Goal: Transaction & Acquisition: Purchase product/service

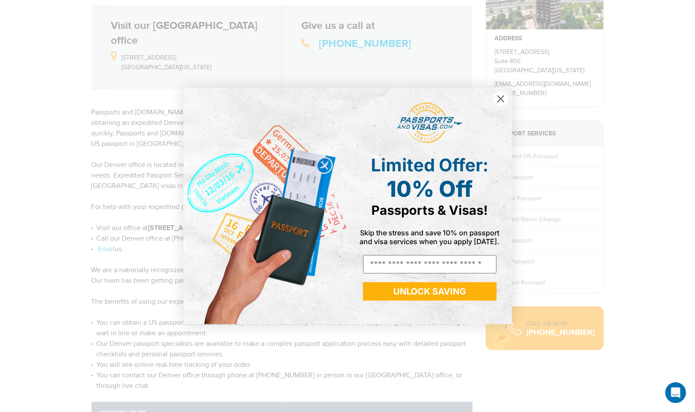
click at [498, 99] on circle "Close dialog" at bounding box center [500, 99] width 14 height 14
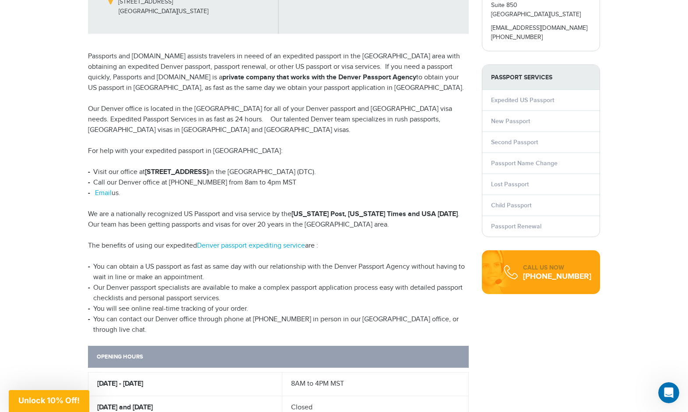
scroll to position [173, 0]
click at [237, 241] on link "Denver passport expediting service" at bounding box center [251, 245] width 108 height 8
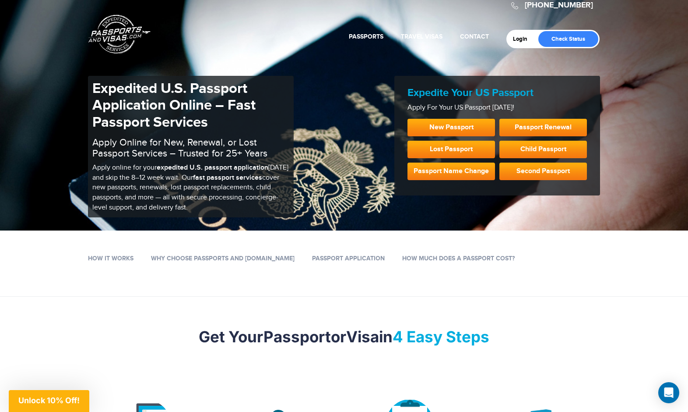
scroll to position [20, 0]
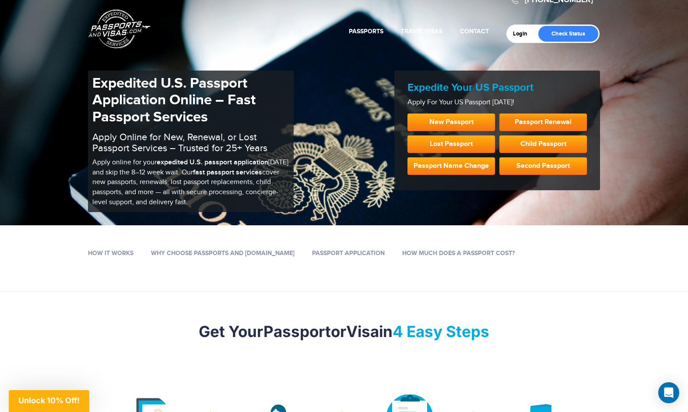
click at [525, 118] on link "Passport Renewal" at bounding box center [544, 122] width 88 height 18
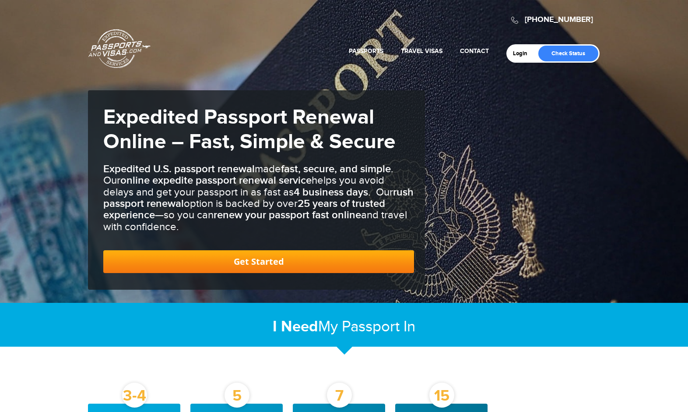
click at [292, 260] on link "Get Started" at bounding box center [258, 261] width 311 height 23
